Goal: Find specific page/section: Find specific page/section

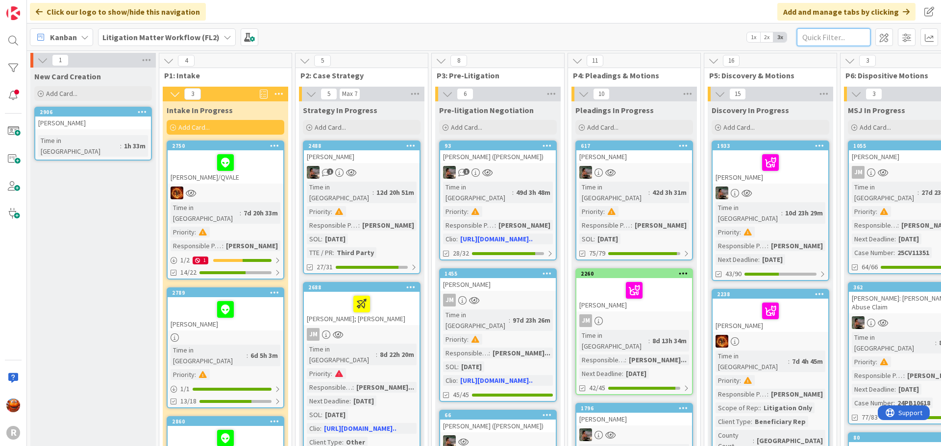
click at [849, 33] on input "text" at bounding box center [834, 37] width 74 height 18
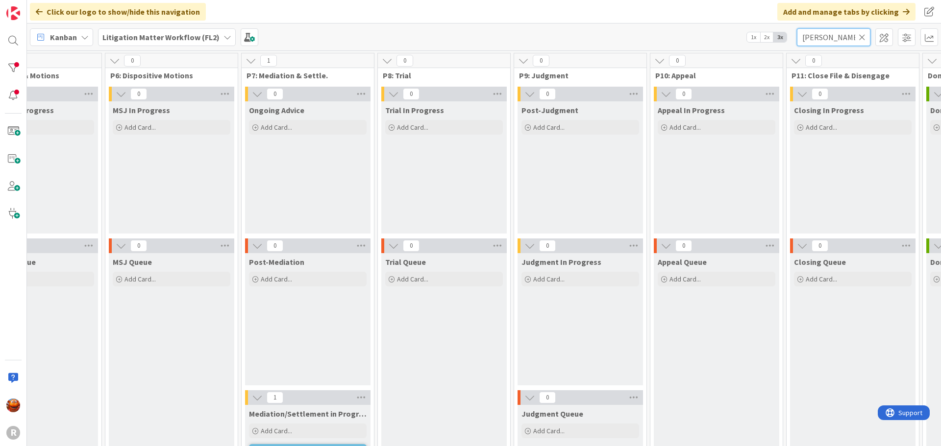
scroll to position [147, 735]
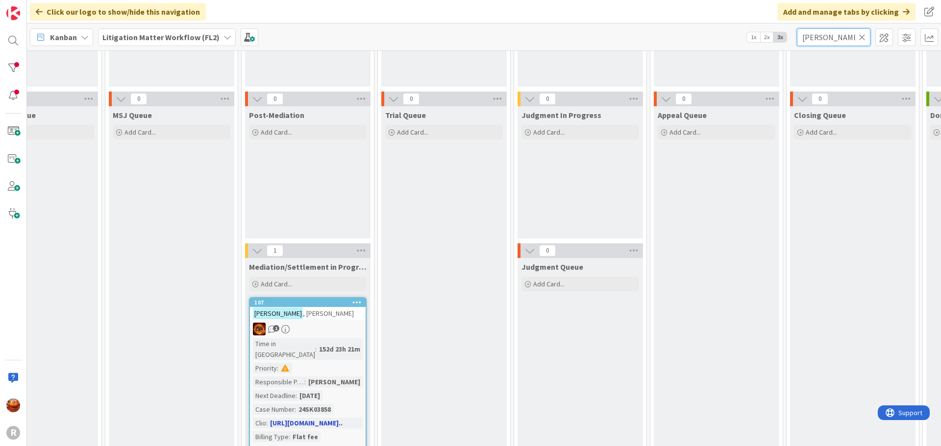
type input "[PERSON_NAME]"
click at [314, 327] on div "1" at bounding box center [308, 329] width 116 height 13
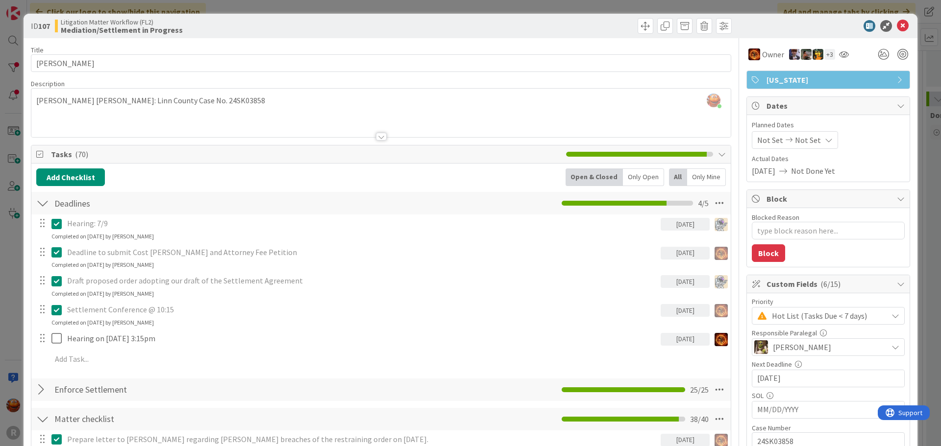
type textarea "x"
click at [86, 9] on div "ID 107 Litigation Matter Workflow (FL2) Mediation/Settlement in Progress Title …" at bounding box center [470, 223] width 941 height 446
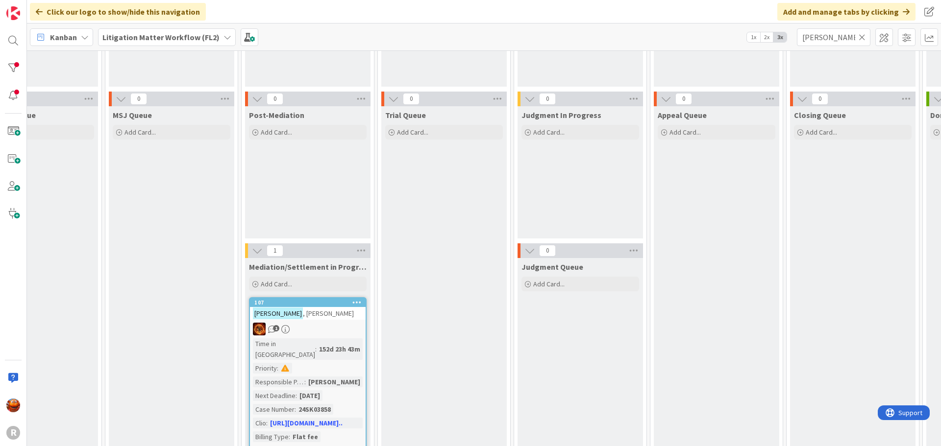
scroll to position [156, 735]
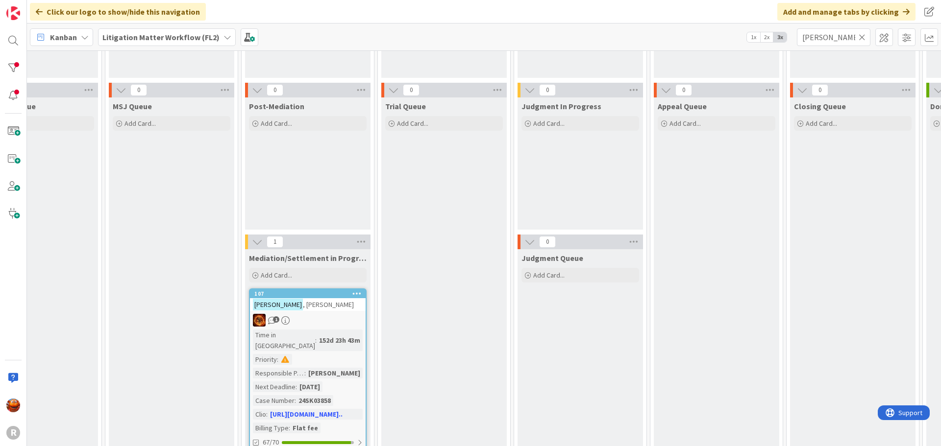
click at [122, 40] on b "Litigation Matter Workflow (FL2)" at bounding box center [160, 37] width 117 height 10
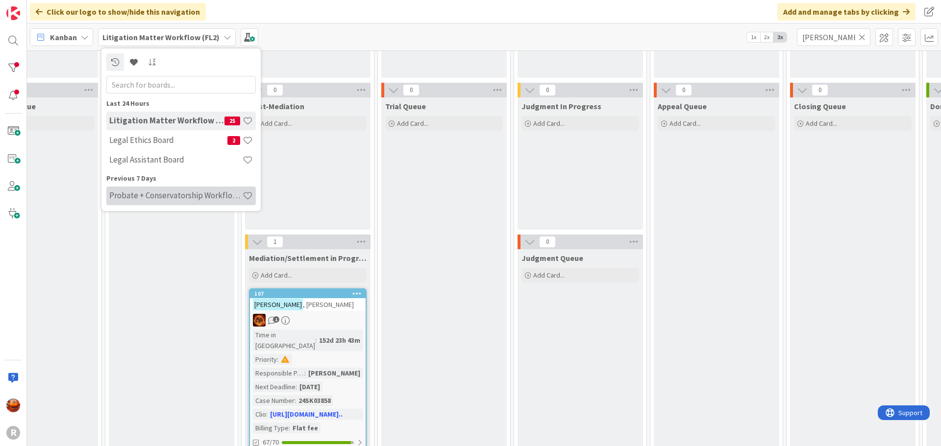
scroll to position [0, 0]
click at [146, 197] on h4 "Probate + Conservatorship Workflow (FL2)" at bounding box center [175, 196] width 133 height 10
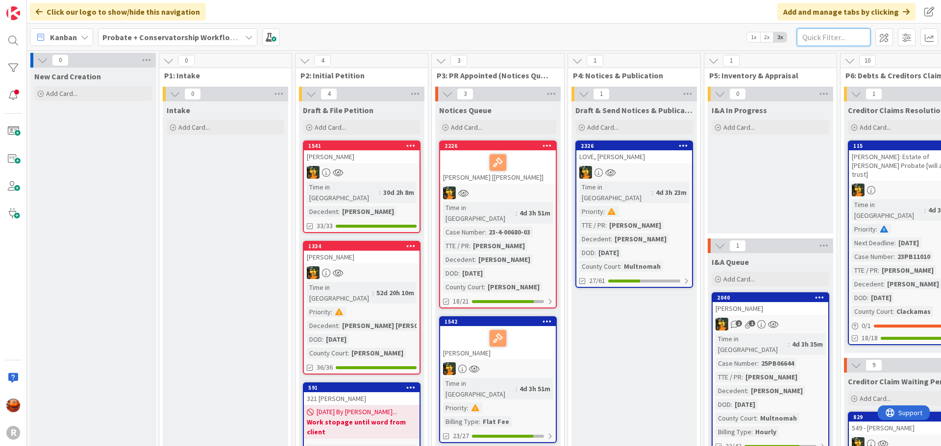
click at [813, 40] on input "text" at bounding box center [834, 37] width 74 height 18
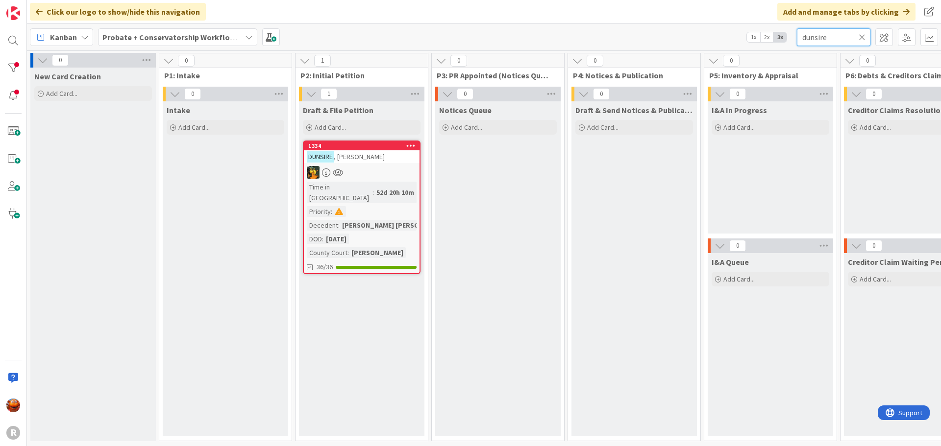
type input "dunsire"
